Goal: Check status: Check status

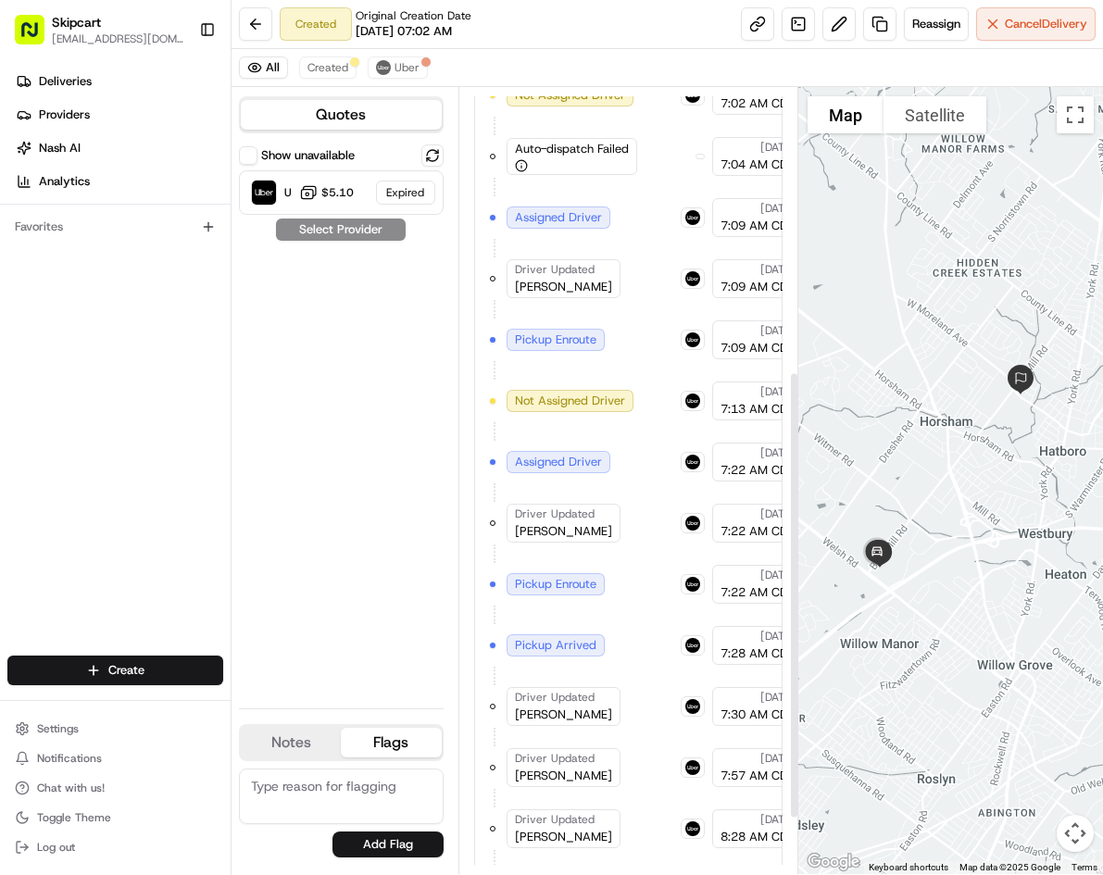
scroll to position [595, 0]
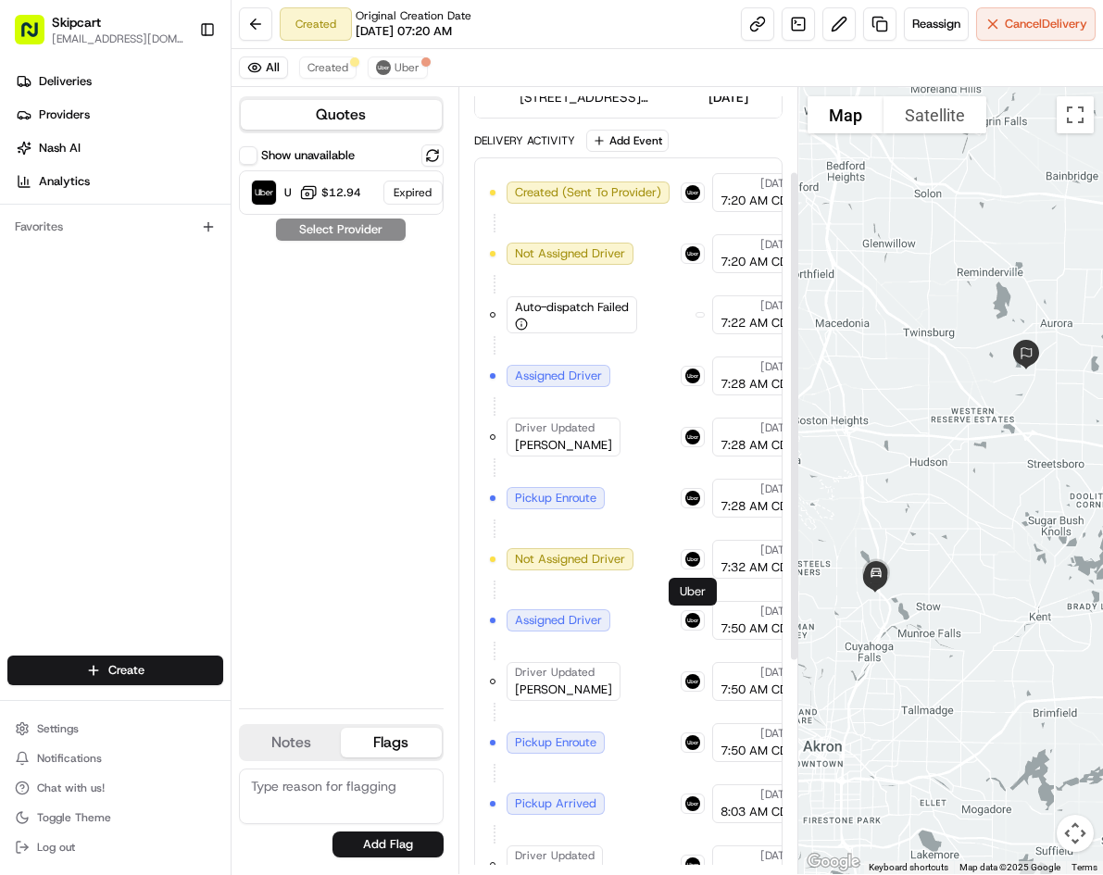
scroll to position [472, 0]
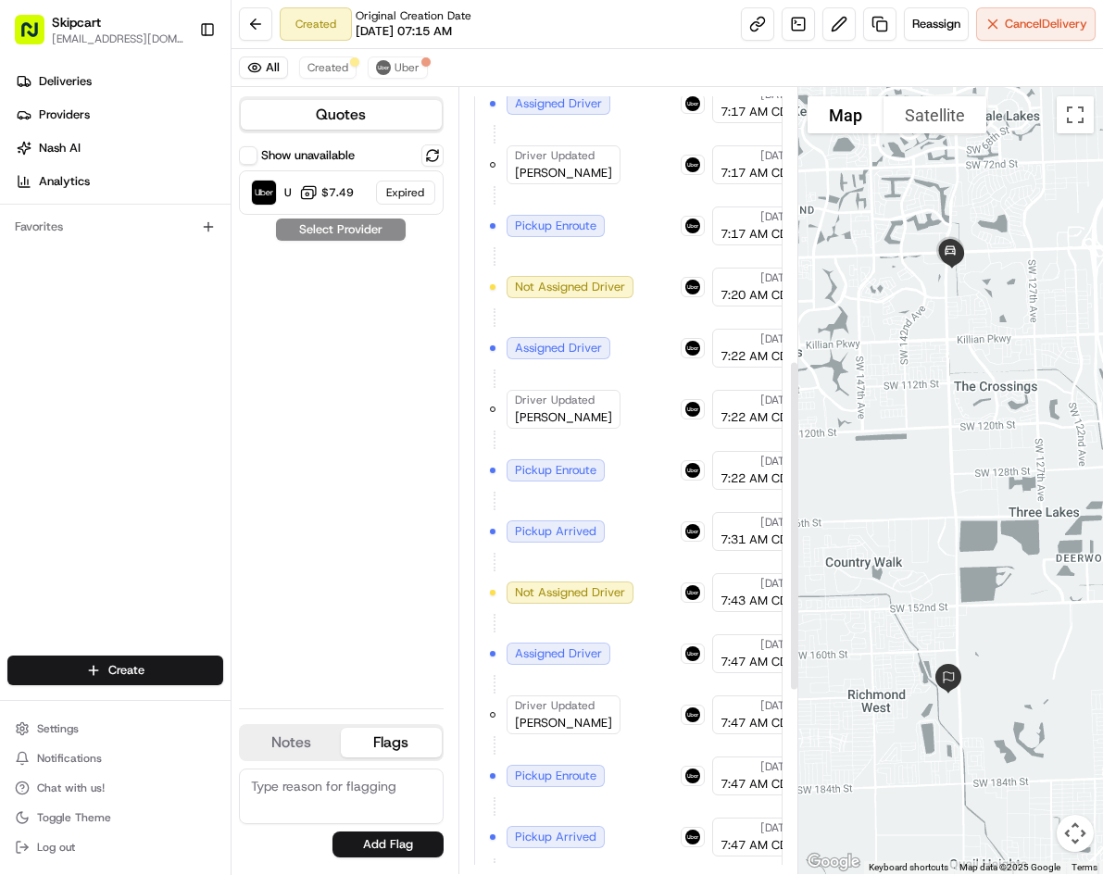
scroll to position [1084, 0]
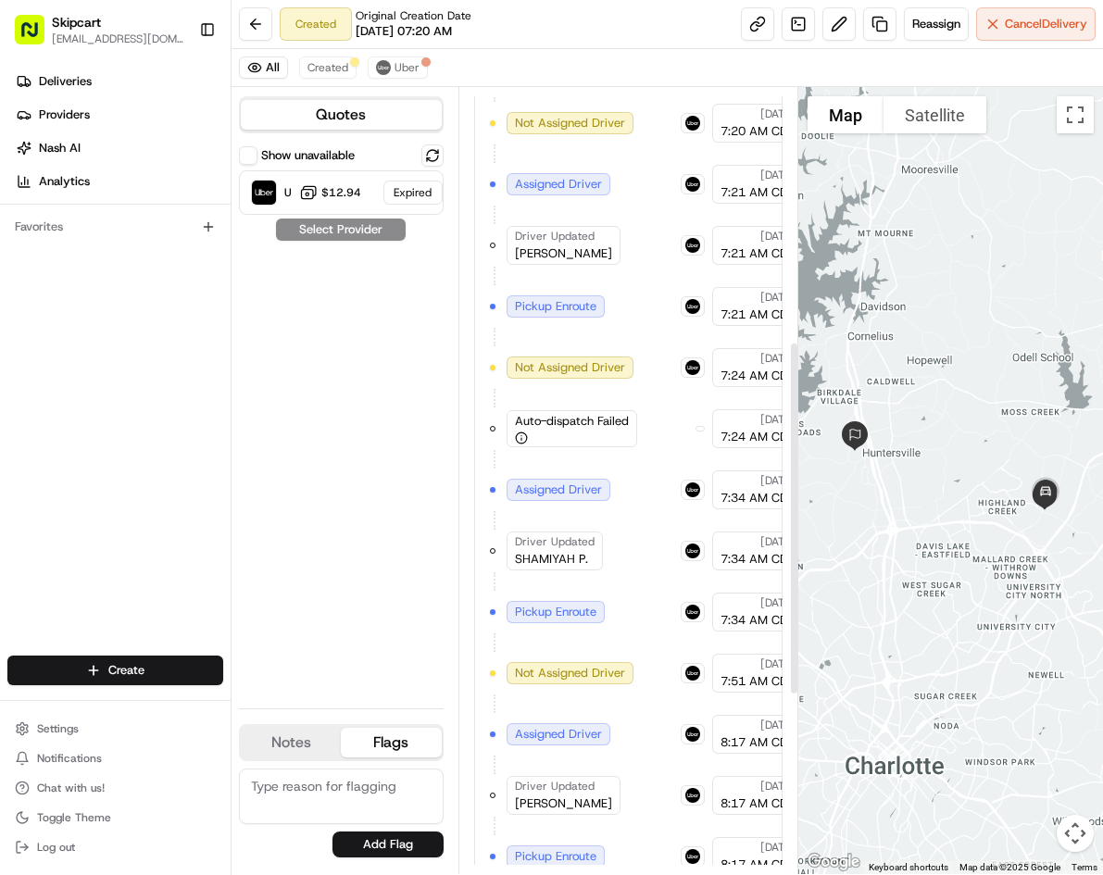
scroll to position [498, 0]
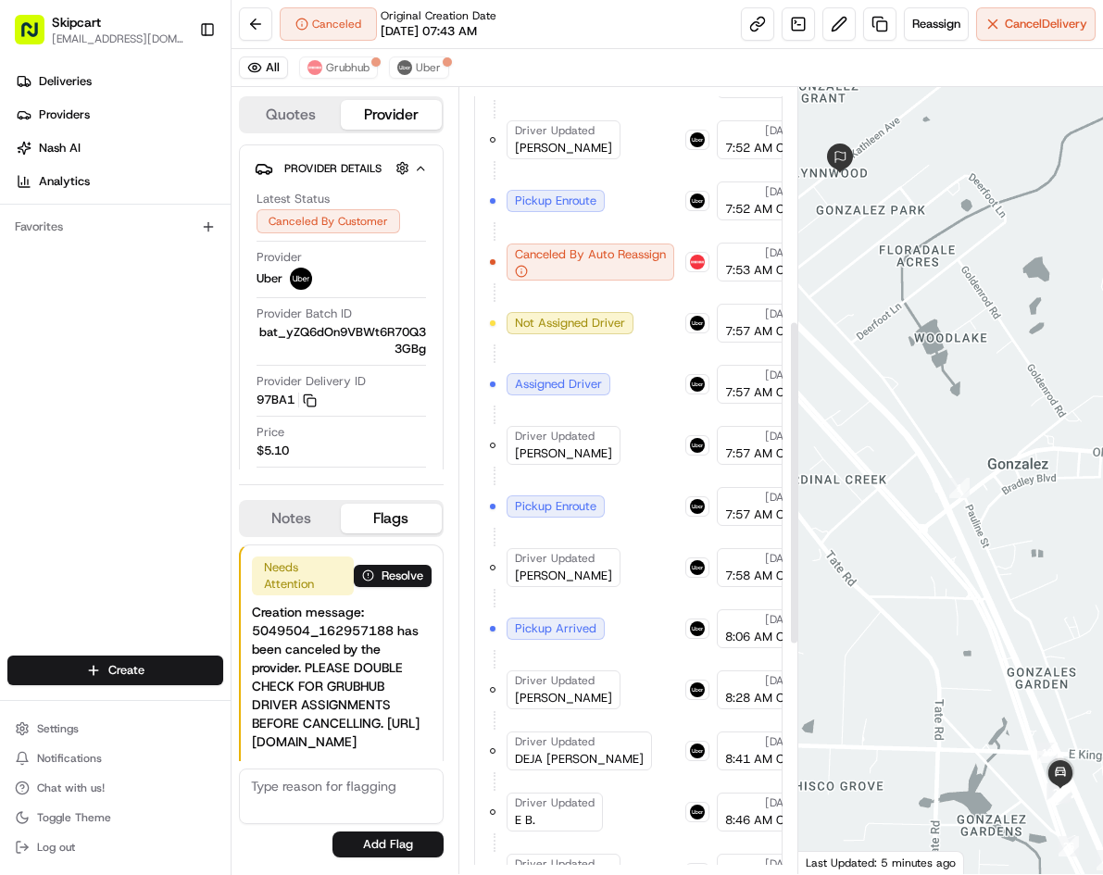
scroll to position [1119, 0]
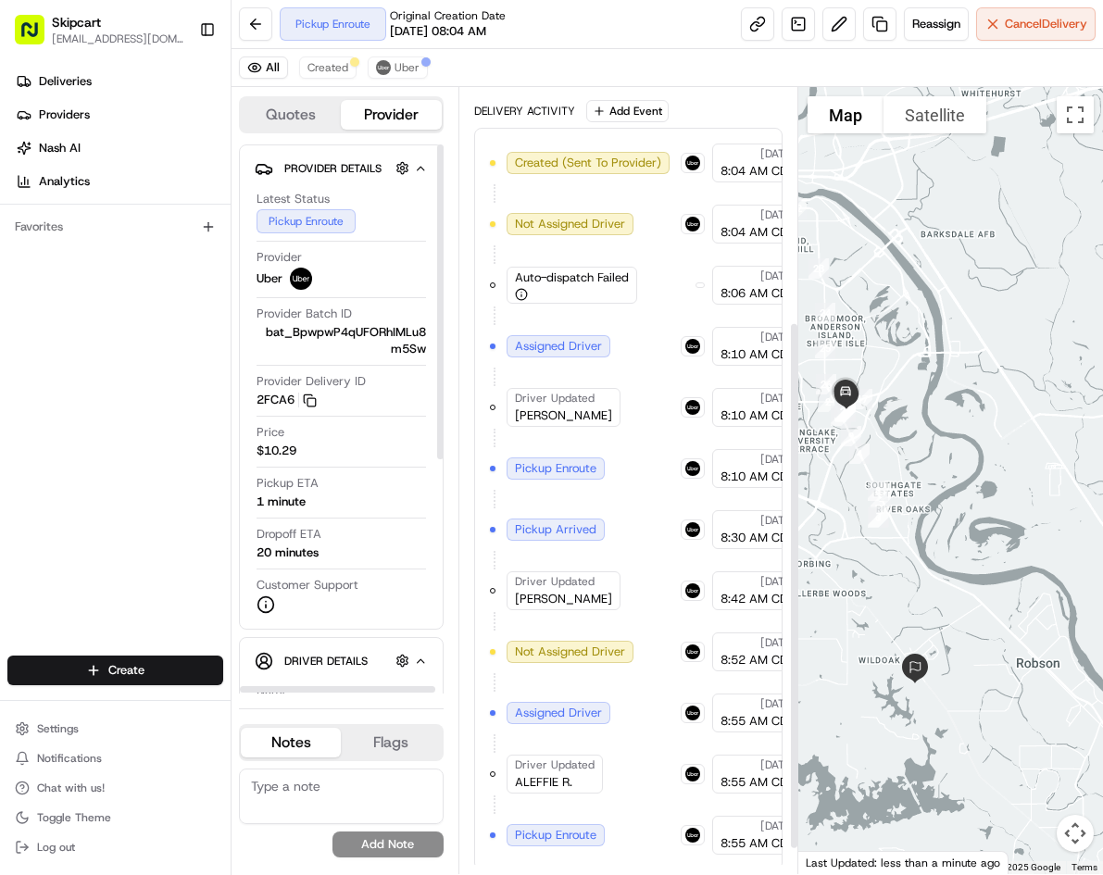
scroll to position [385, 0]
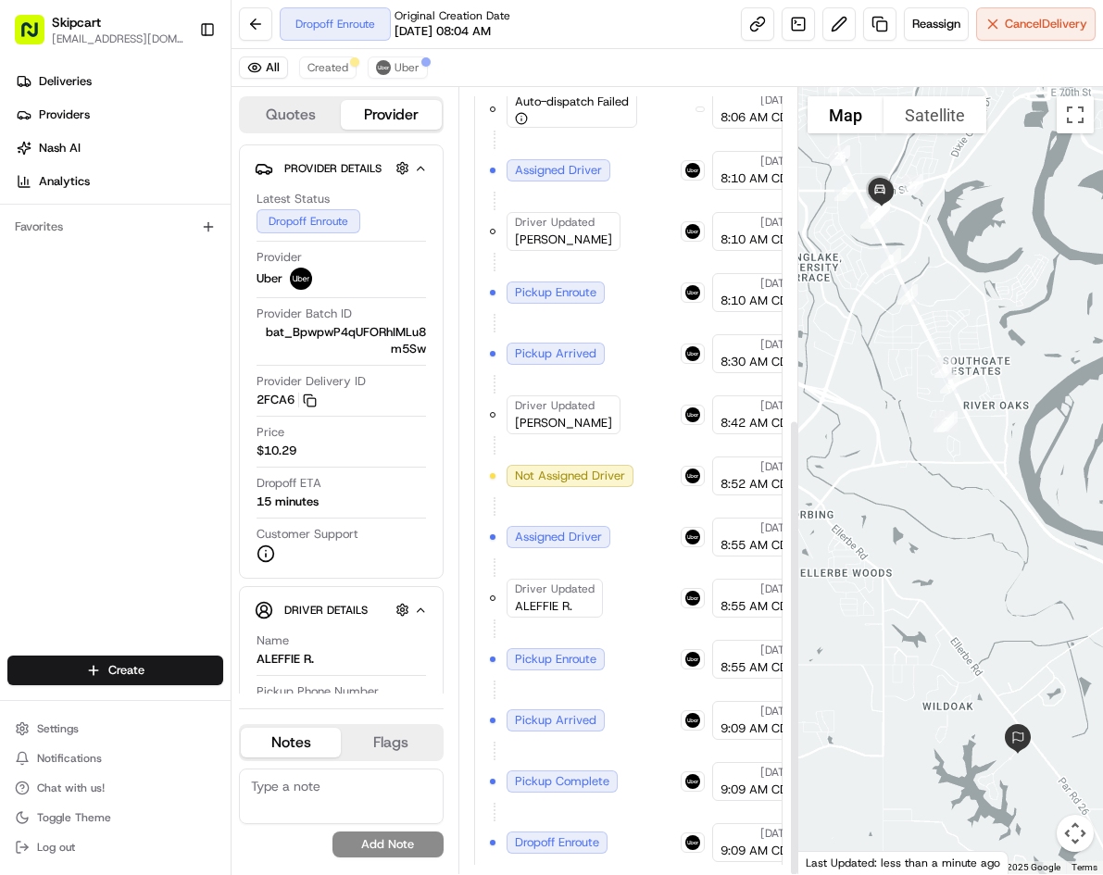
scroll to position [569, 0]
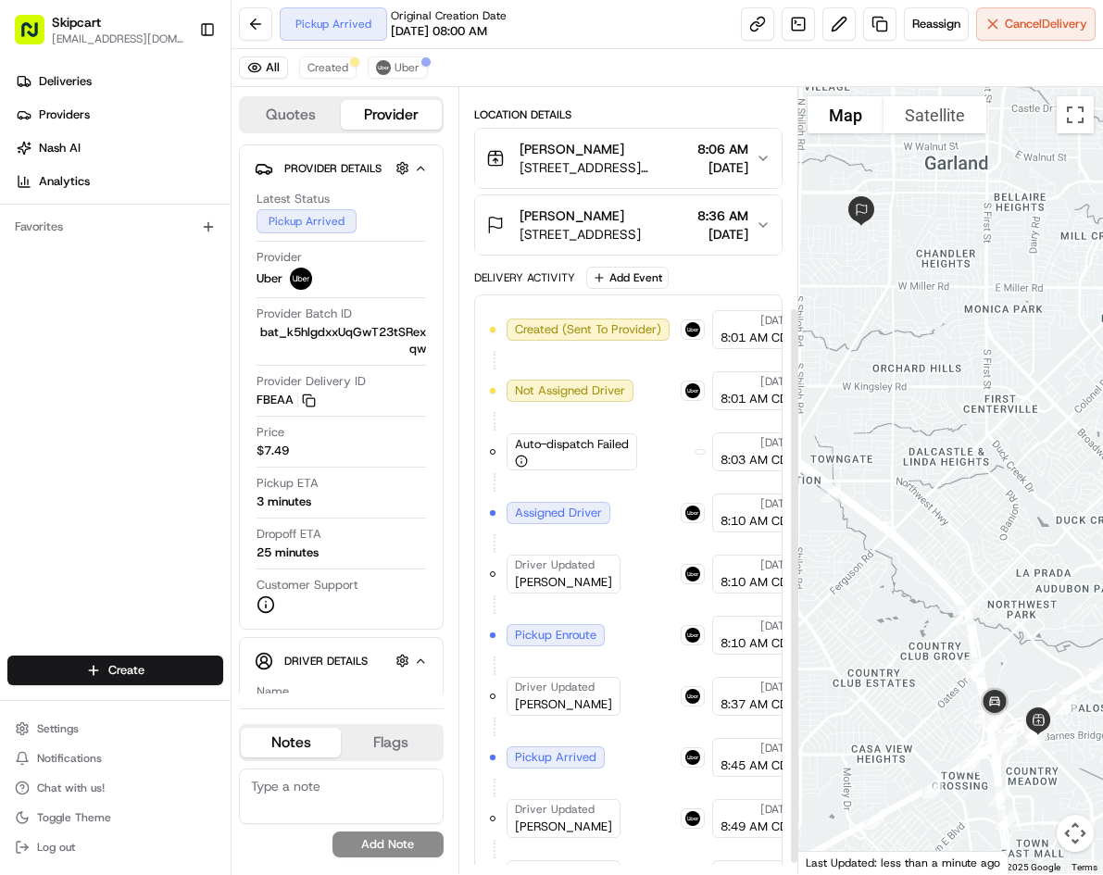
scroll to position [324, 0]
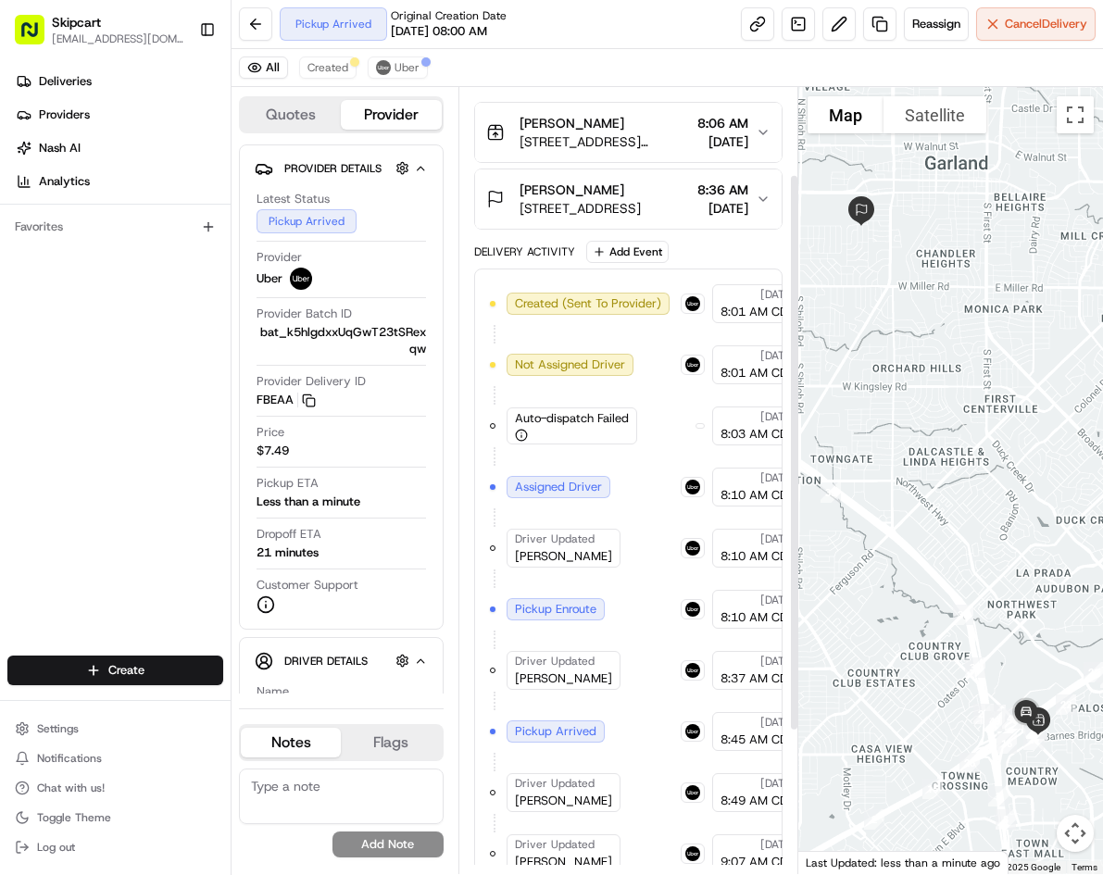
scroll to position [324, 0]
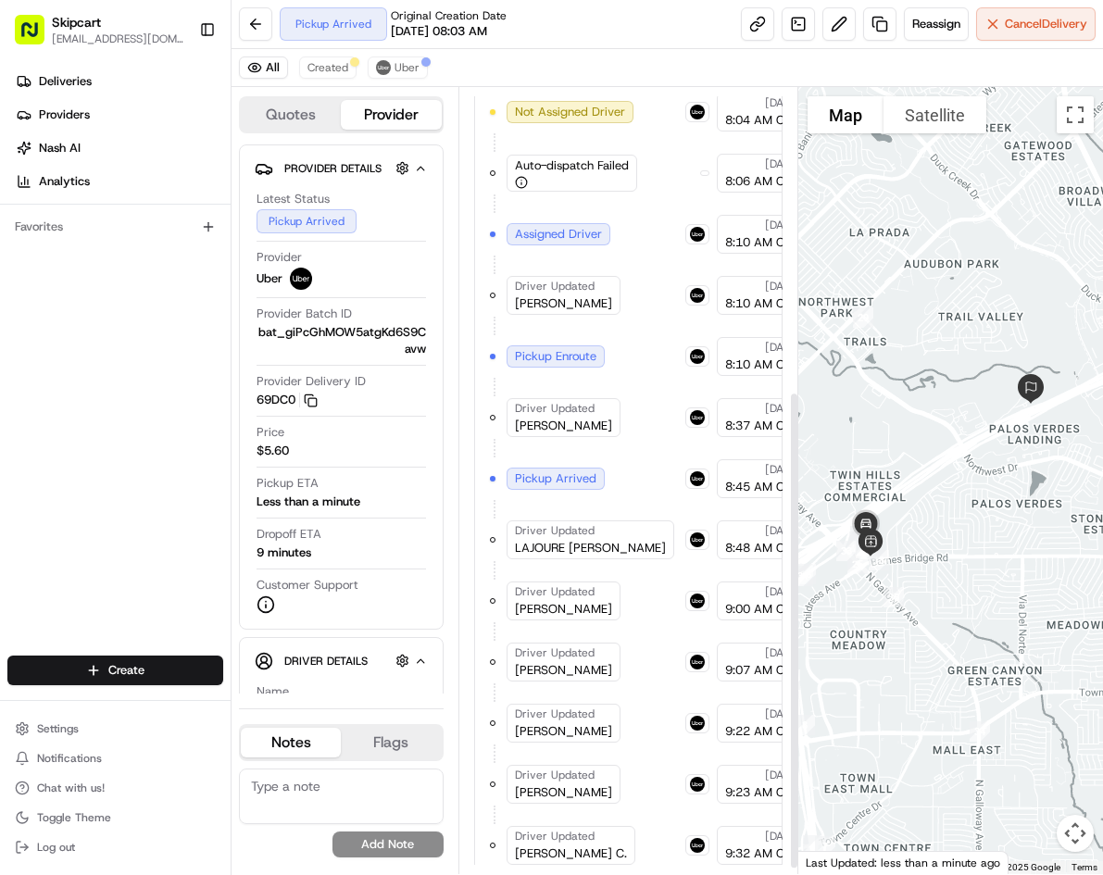
scroll to position [508, 0]
